Goal: Task Accomplishment & Management: Use online tool/utility

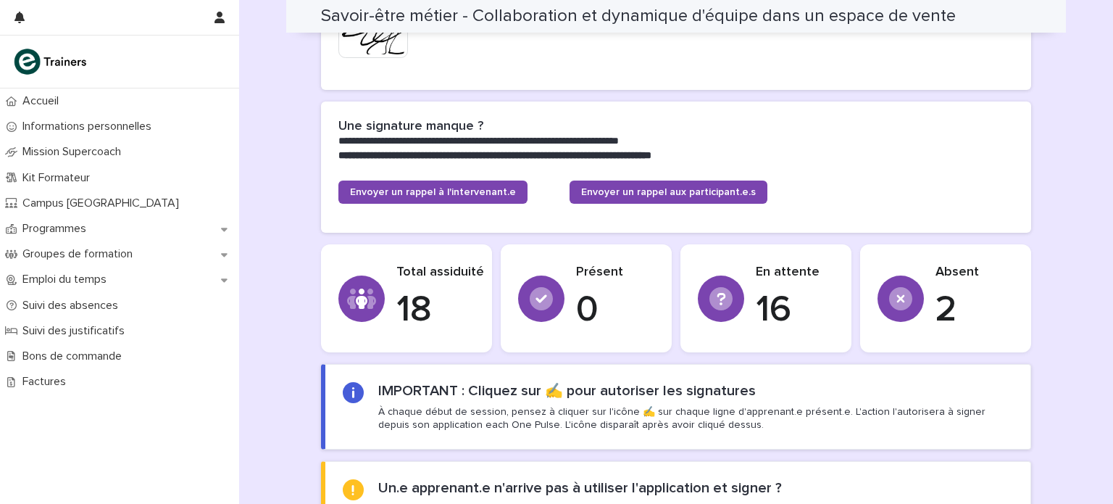
scroll to position [661, 0]
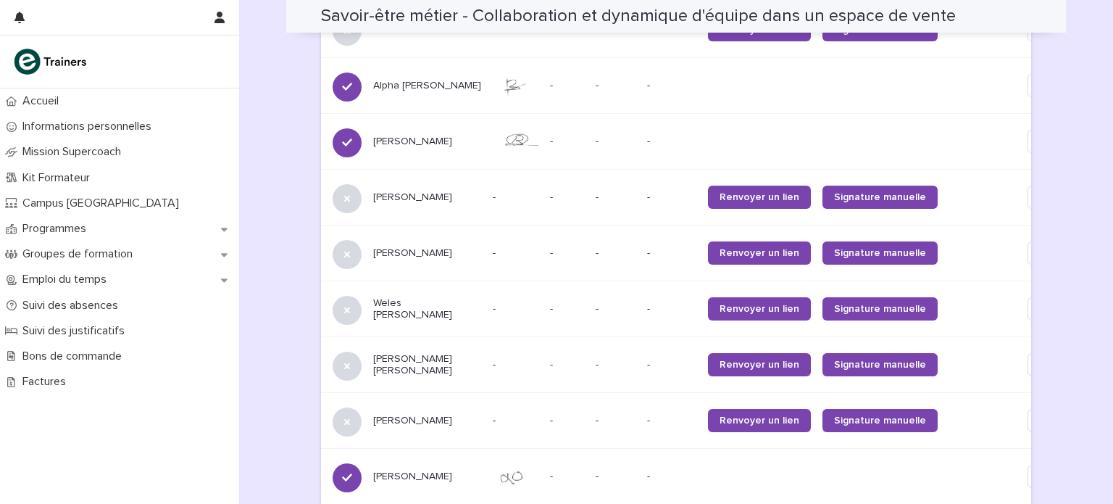
scroll to position [1516, 0]
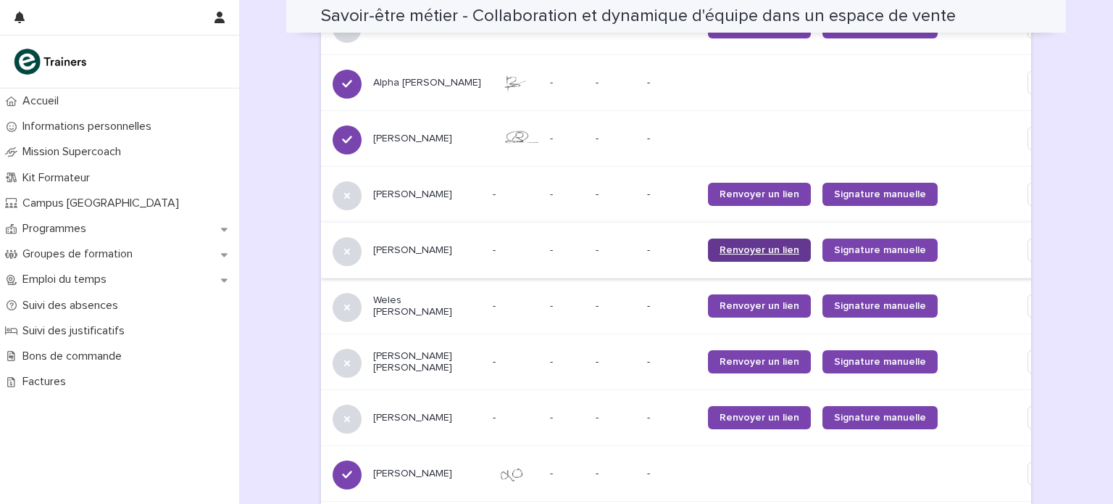
click at [725, 245] on span "Renvoyer un lien" at bounding box center [760, 250] width 80 height 10
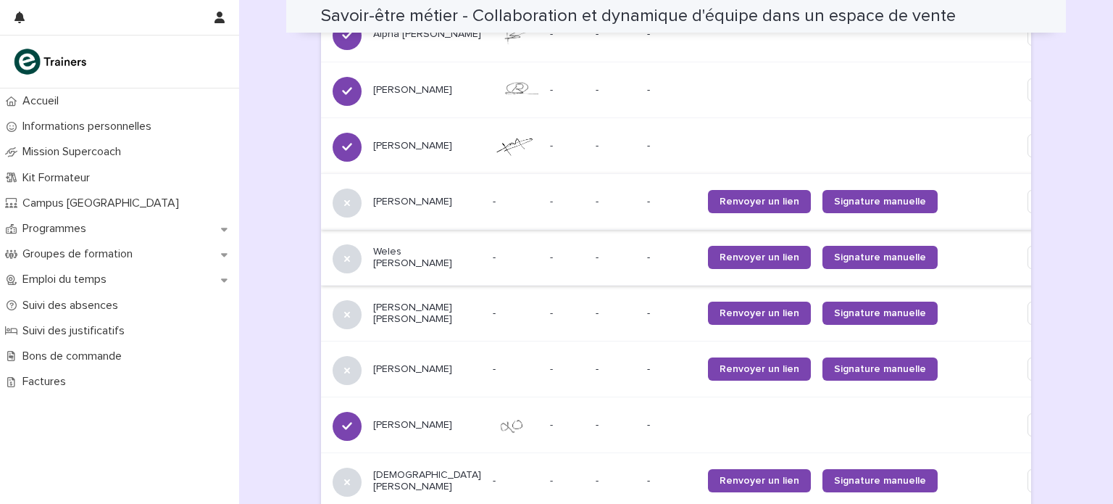
scroll to position [1566, 0]
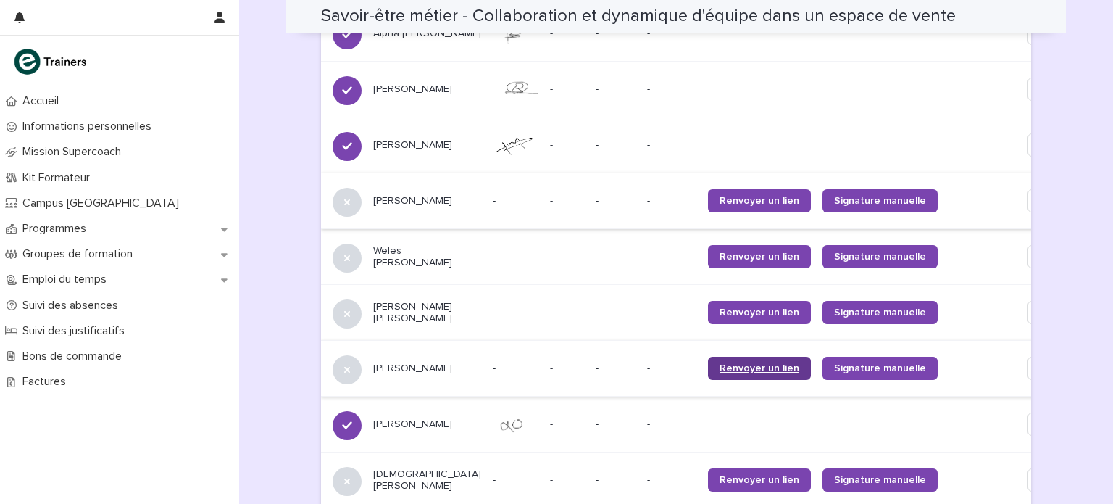
click at [720, 363] on span "Renvoyer un lien" at bounding box center [760, 368] width 80 height 10
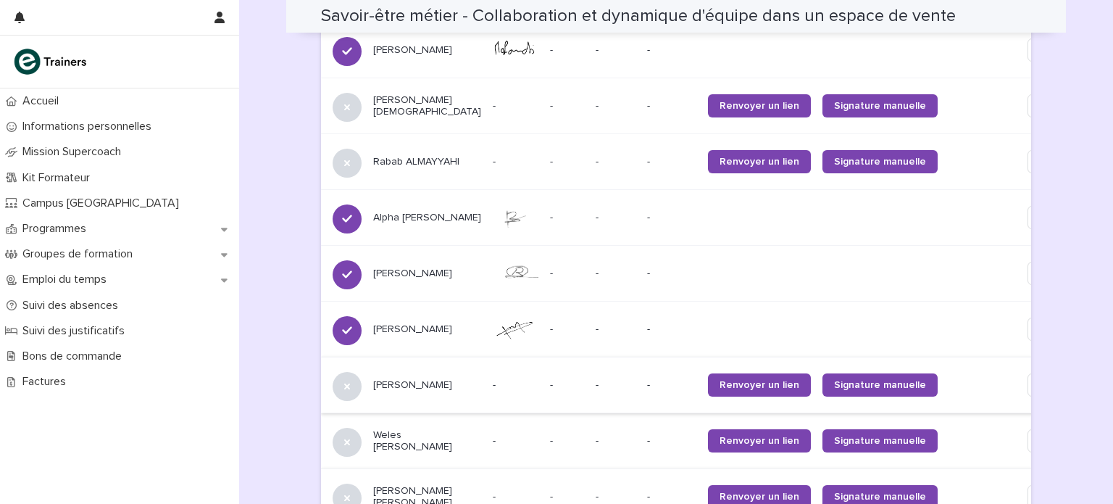
scroll to position [1338, 0]
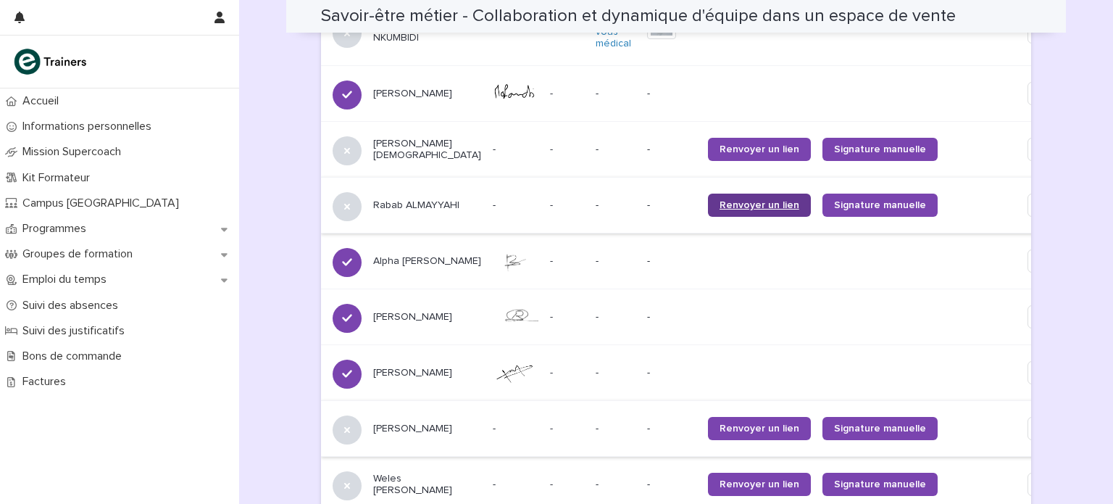
click at [708, 204] on link "Renvoyer un lien" at bounding box center [759, 205] width 103 height 23
click at [720, 144] on span "Renvoyer un lien" at bounding box center [760, 149] width 80 height 10
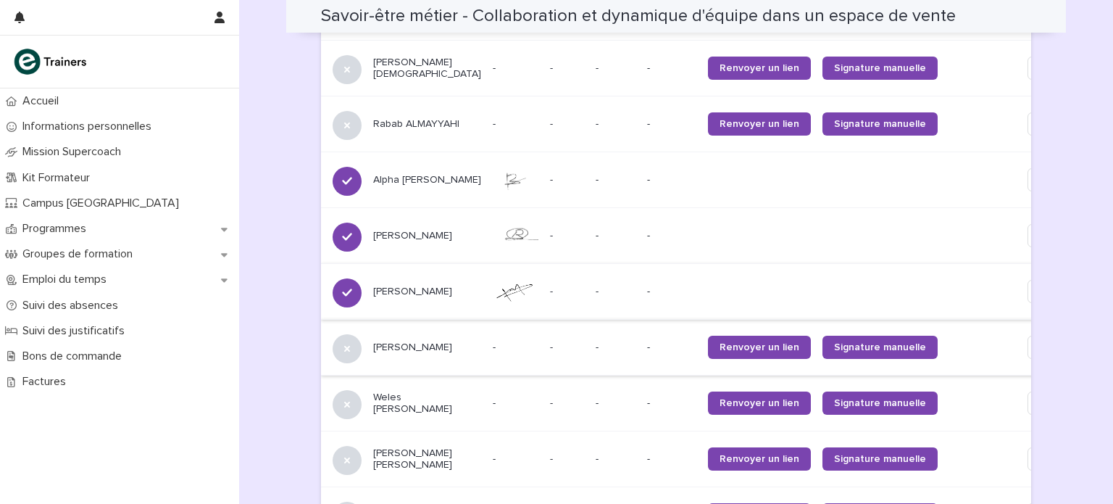
scroll to position [1429, 0]
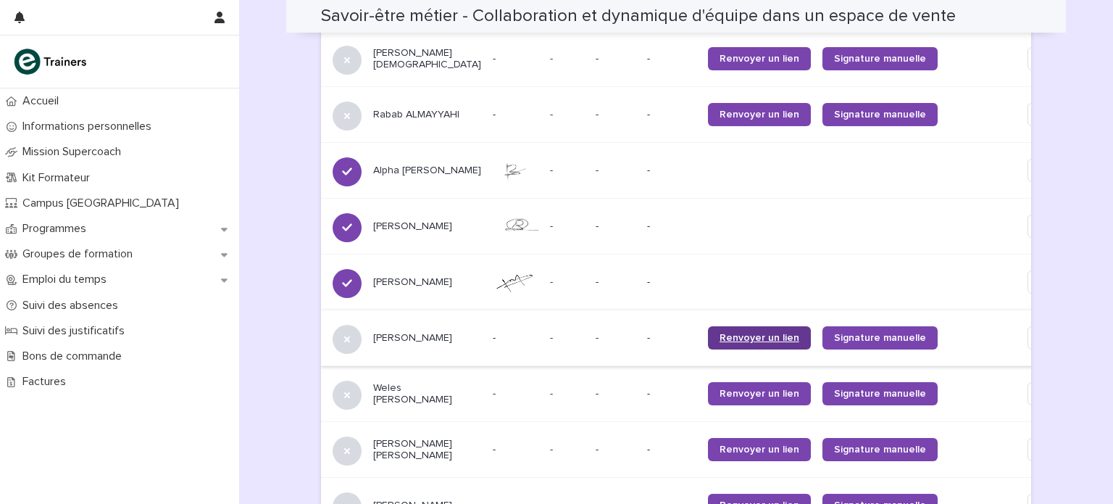
click at [720, 333] on span "Renvoyer un lien" at bounding box center [760, 338] width 80 height 10
click at [720, 389] on span "Renvoyer un lien" at bounding box center [760, 394] width 80 height 10
click at [720, 444] on span "Renvoyer un lien" at bounding box center [760, 449] width 80 height 10
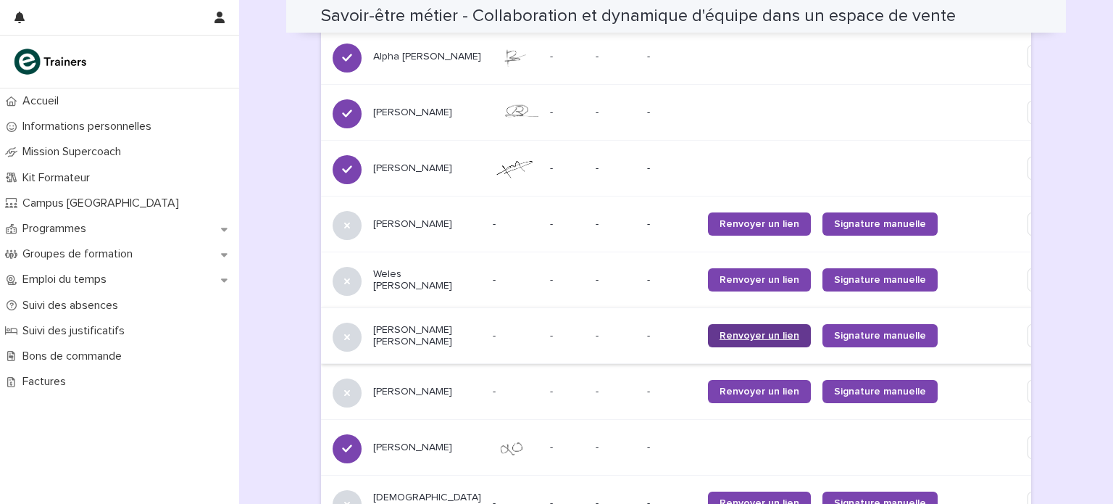
scroll to position [1548, 0]
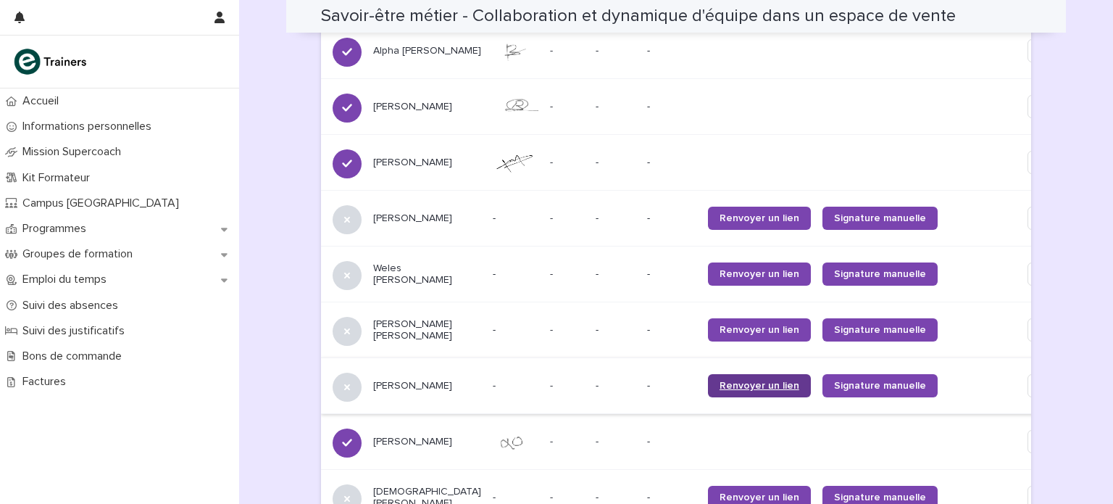
click at [720, 381] on span "Renvoyer un lien" at bounding box center [760, 386] width 80 height 10
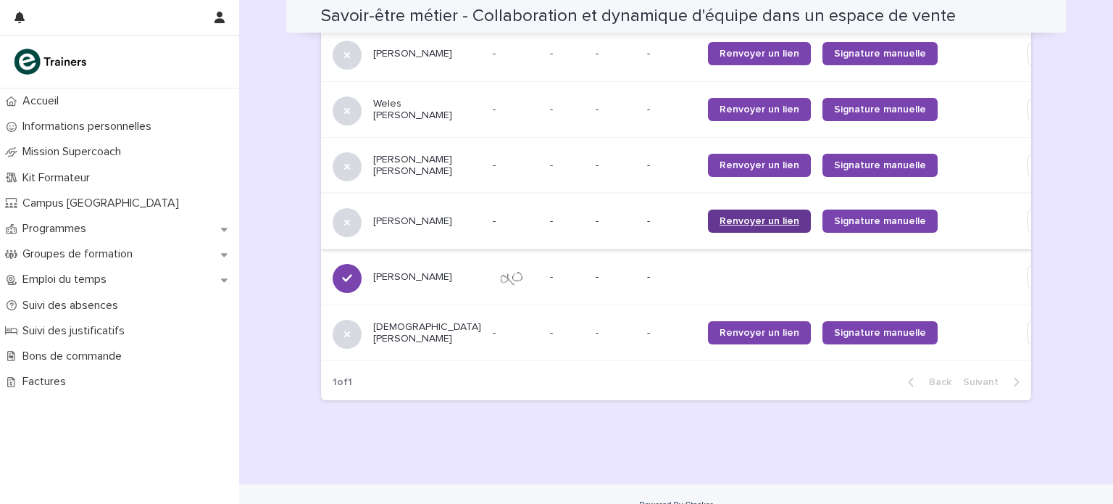
scroll to position [1724, 0]
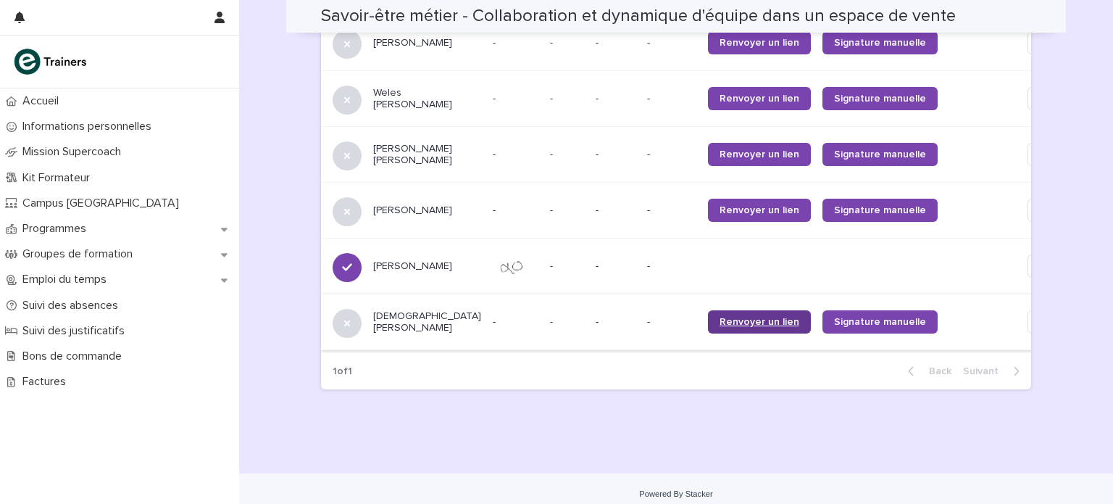
click at [720, 317] on span "Renvoyer un lien" at bounding box center [760, 322] width 80 height 10
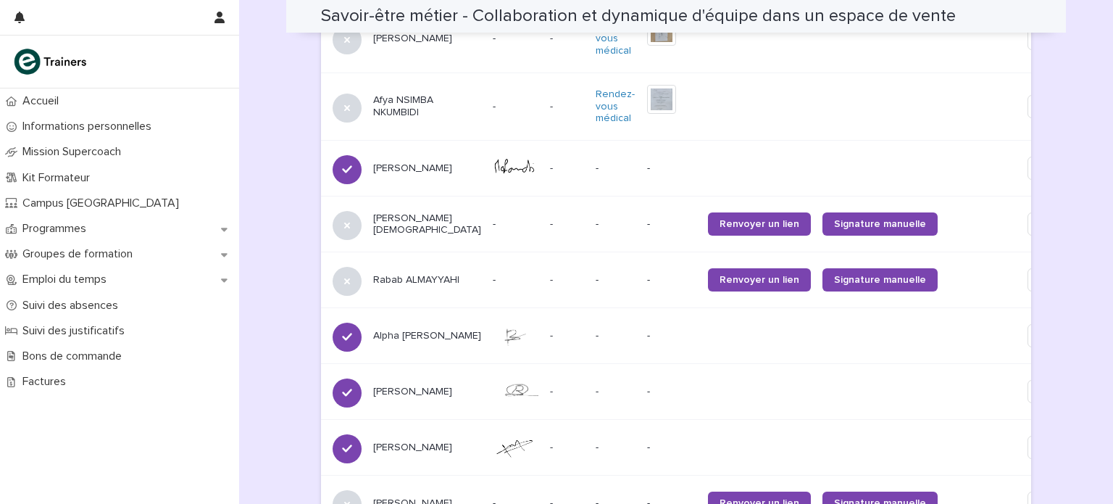
scroll to position [1257, 0]
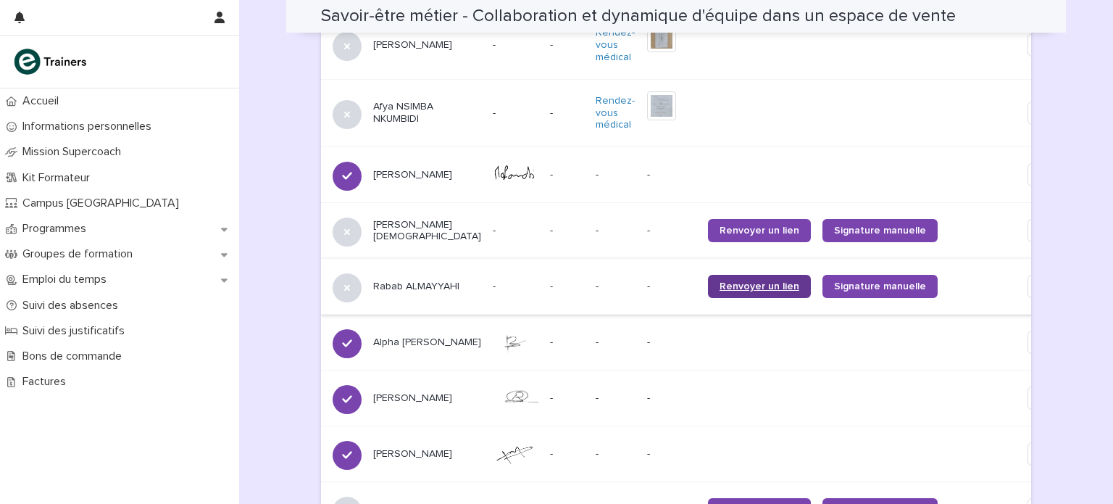
click at [720, 281] on span "Renvoyer un lien" at bounding box center [760, 286] width 80 height 10
click at [720, 225] on span "Renvoyer un lien" at bounding box center [760, 230] width 80 height 10
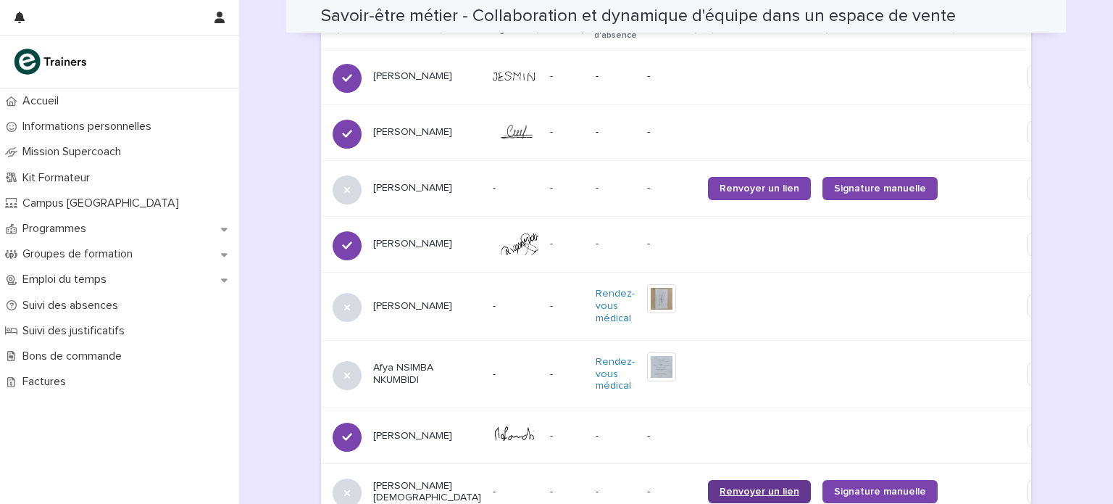
scroll to position [984, 0]
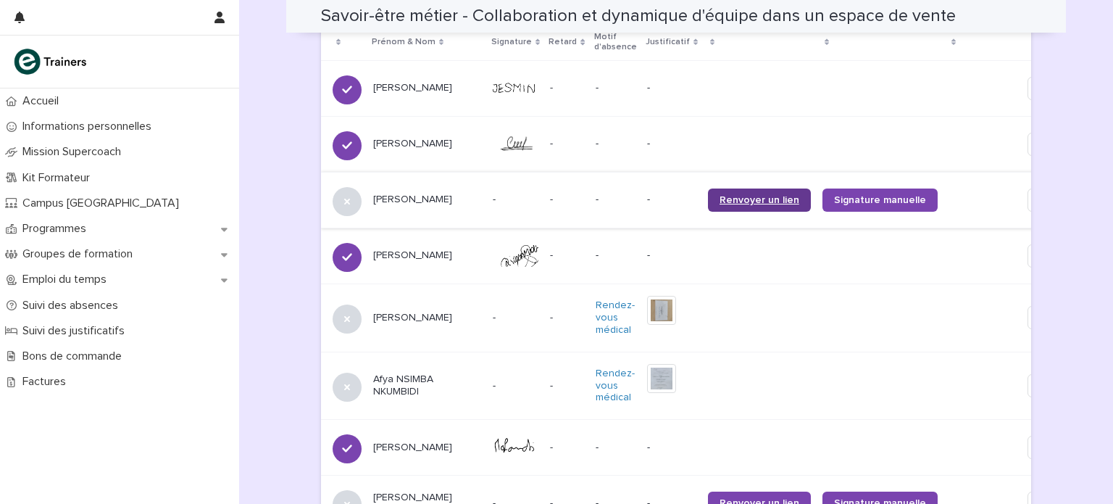
click at [720, 196] on span "Renvoyer un lien" at bounding box center [760, 200] width 80 height 10
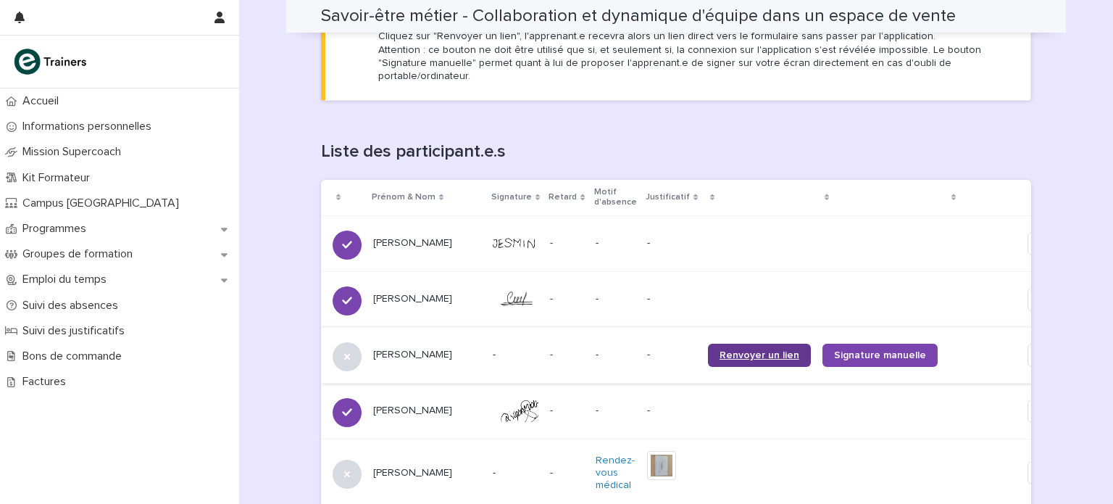
scroll to position [813, 0]
